Goal: Find specific page/section: Find specific page/section

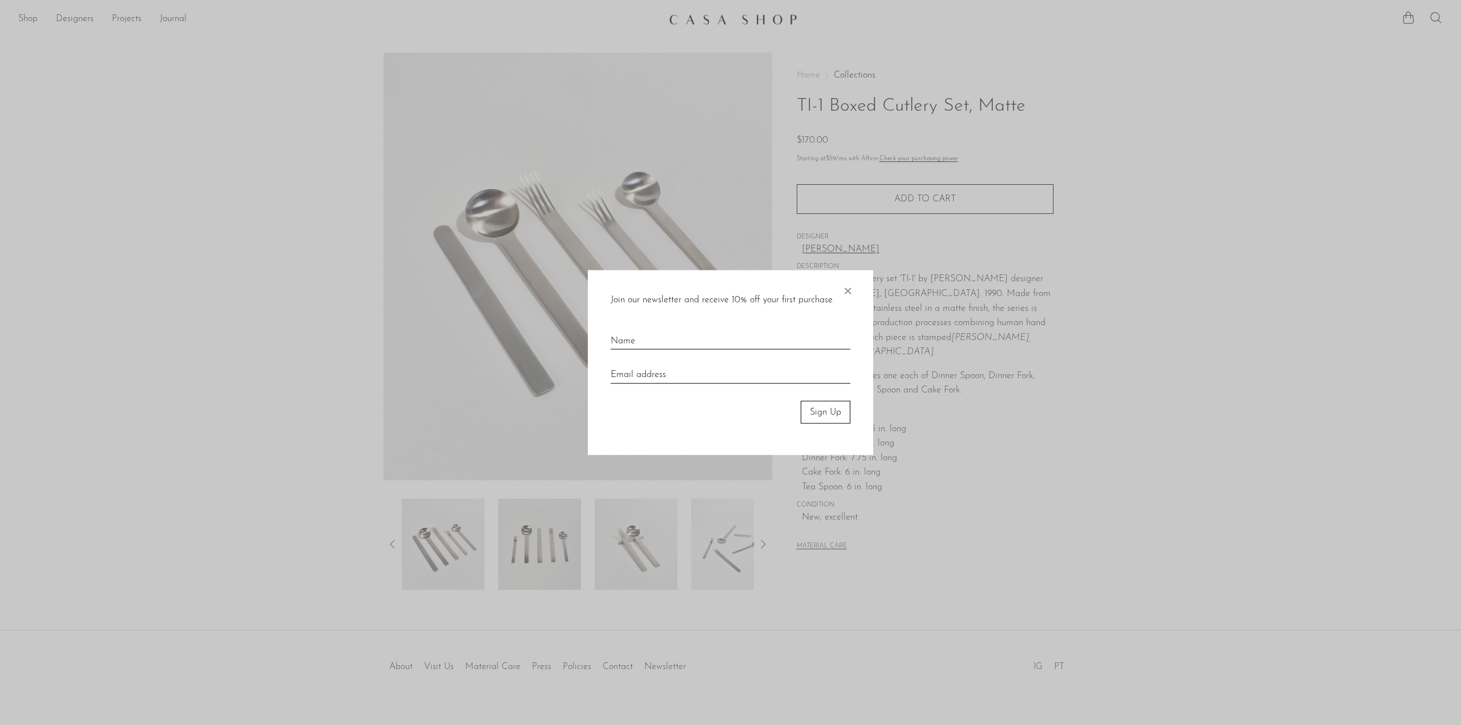
click at [849, 293] on span "×" at bounding box center [847, 288] width 11 height 37
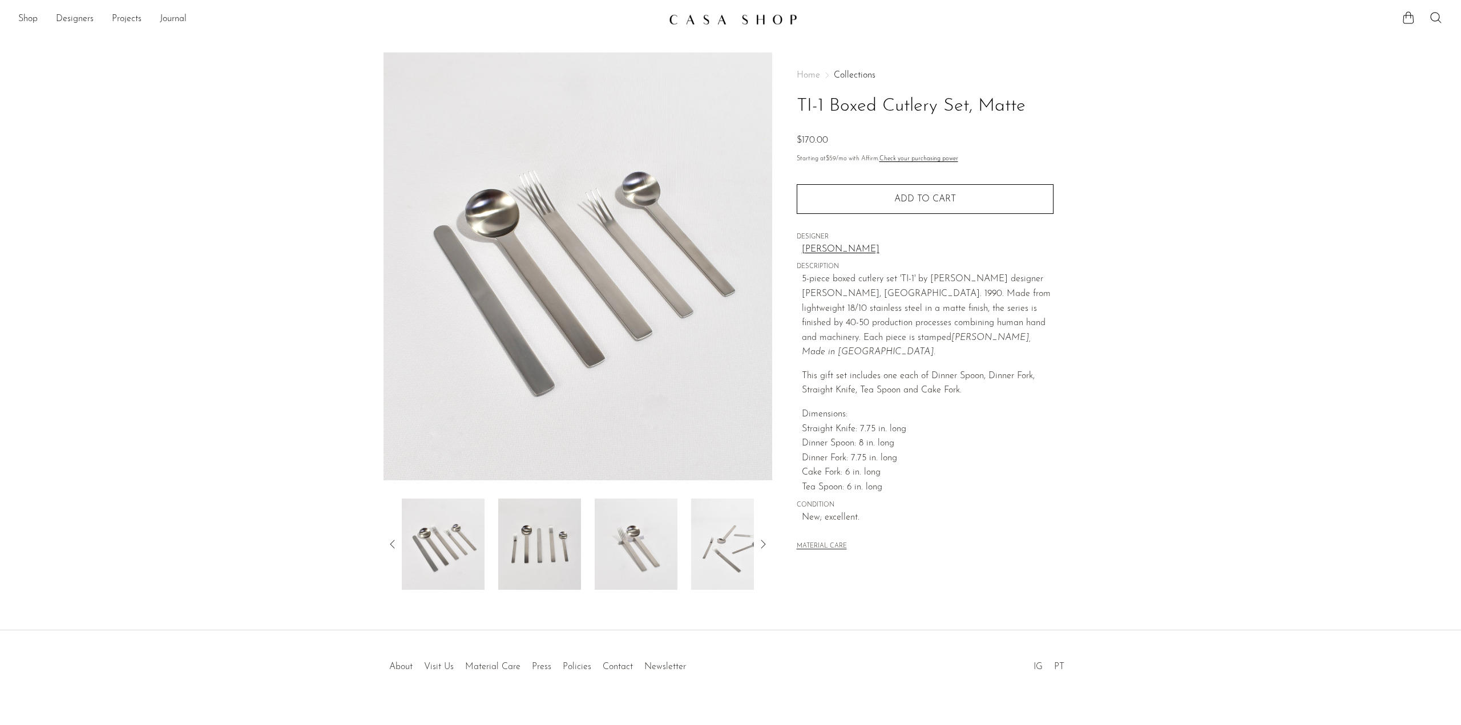
click at [731, 23] on img at bounding box center [733, 19] width 128 height 11
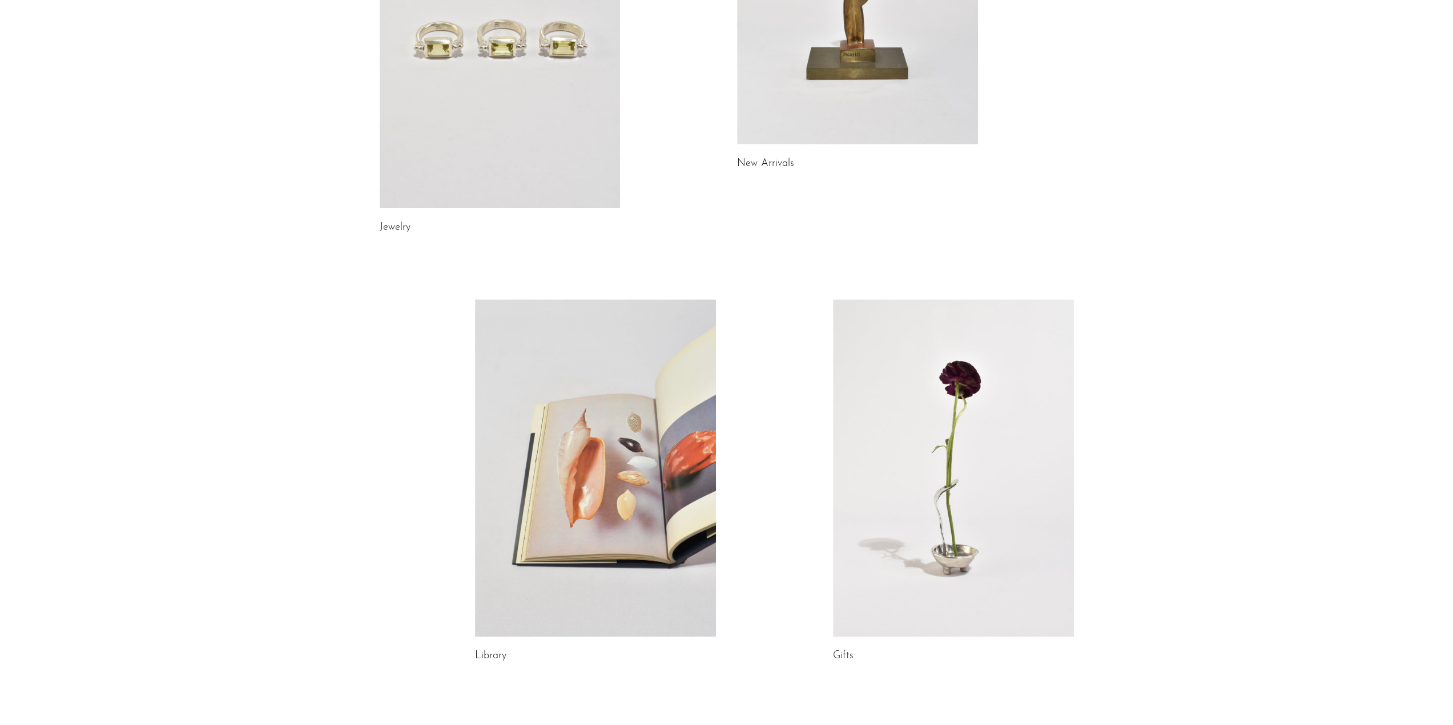
scroll to position [384, 0]
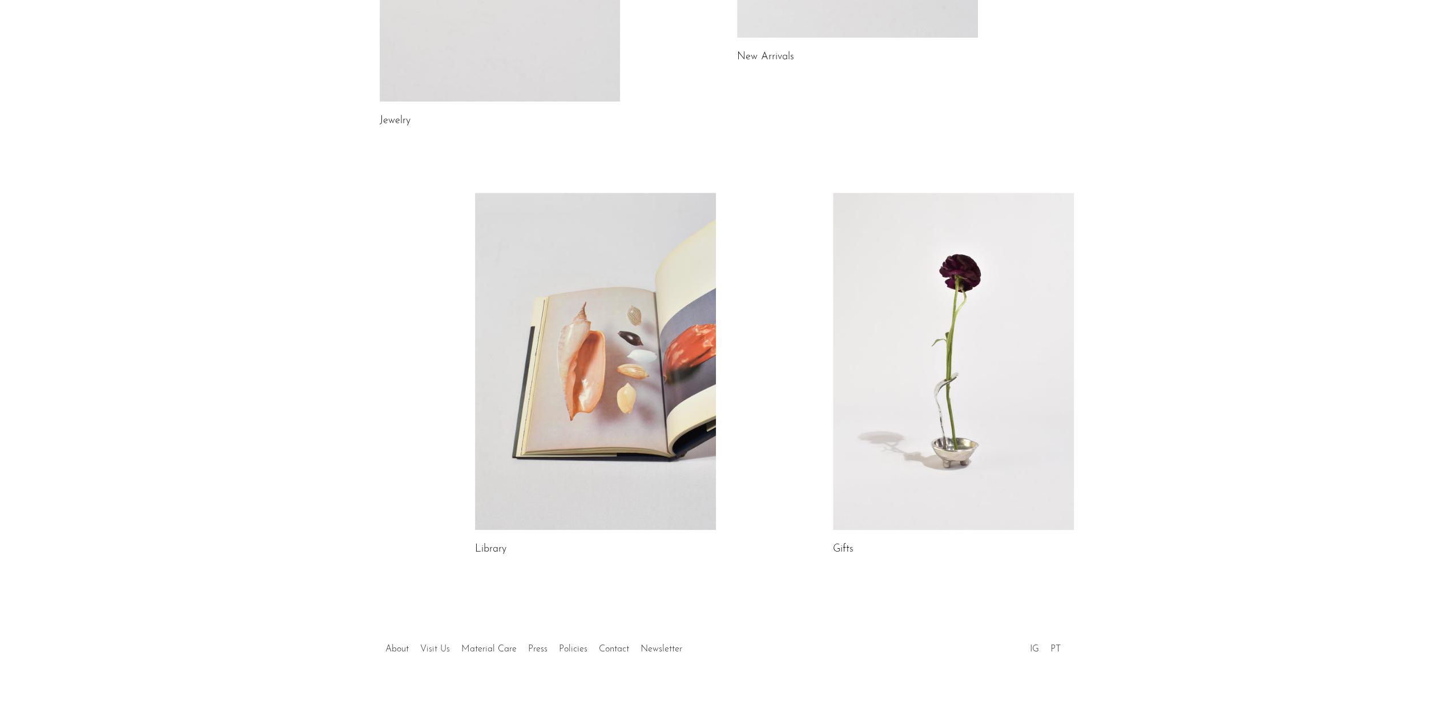
click at [432, 648] on link "Visit Us" at bounding box center [435, 649] width 30 height 9
